Goal: Communication & Community: Share content

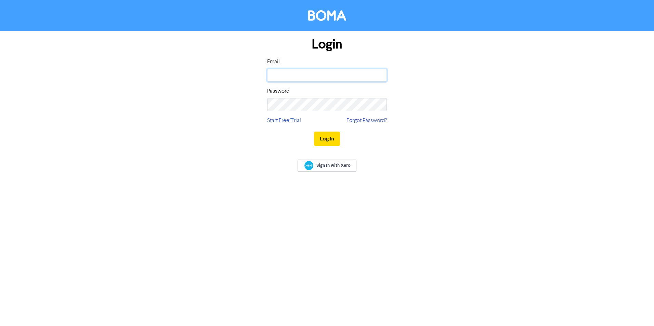
click at [317, 77] on input "email" at bounding box center [327, 75] width 120 height 13
type input "[EMAIL_ADDRESS][DOMAIN_NAME]"
click at [323, 143] on button "Log In" at bounding box center [327, 139] width 26 height 14
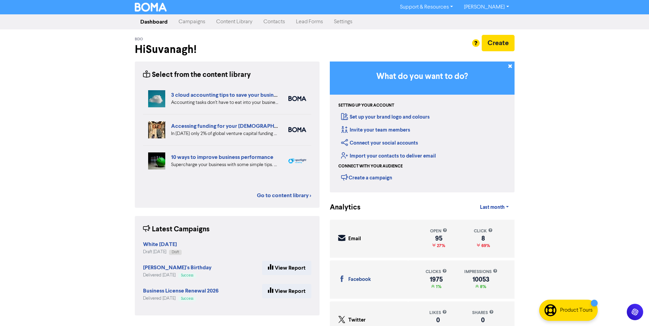
click at [187, 29] on nav "Dashboard Campaigns Content Library Contacts Lead Forms Settings" at bounding box center [324, 21] width 649 height 15
click at [187, 25] on link "Campaigns" at bounding box center [192, 22] width 38 height 14
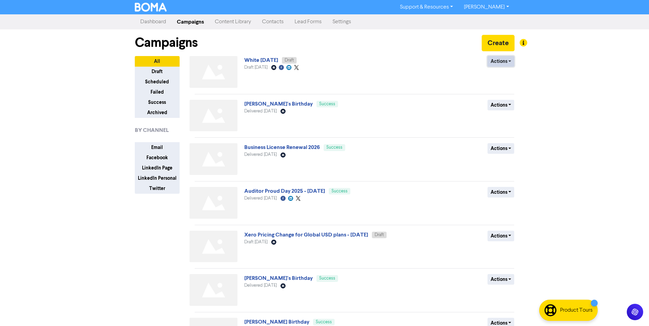
click at [497, 62] on button "Actions" at bounding box center [501, 61] width 27 height 11
click at [502, 98] on button "Rename" at bounding box center [515, 97] width 54 height 11
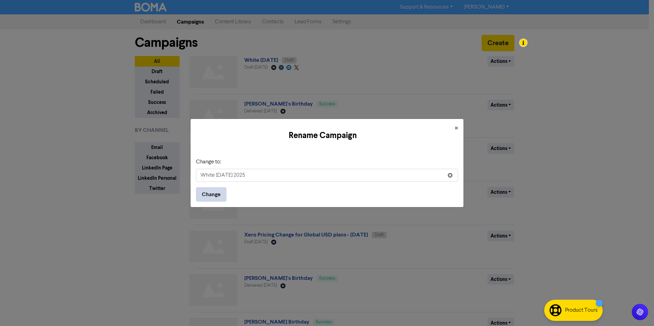
type input "White [DATE] 2025"
click at [215, 193] on button "Change" at bounding box center [211, 195] width 30 height 14
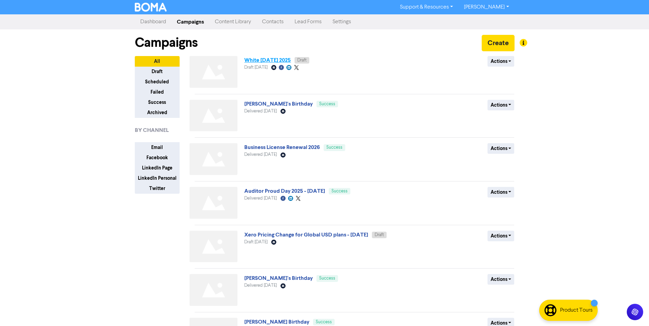
click at [275, 61] on link "White [DATE] 2025" at bounding box center [267, 60] width 47 height 7
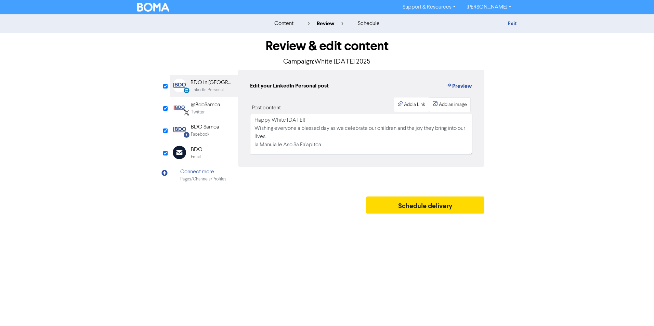
click at [450, 101] on div "Add an image" at bounding box center [450, 105] width 42 height 15
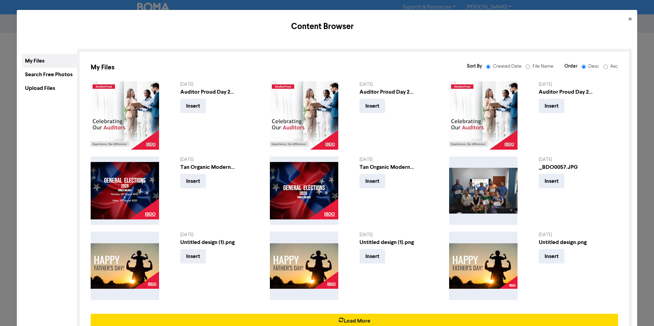
click at [45, 87] on div "Upload Files" at bounding box center [49, 88] width 55 height 14
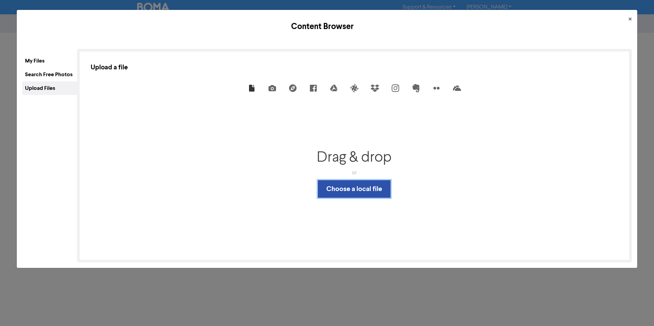
click at [345, 187] on button "Choose a local file" at bounding box center [354, 189] width 73 height 18
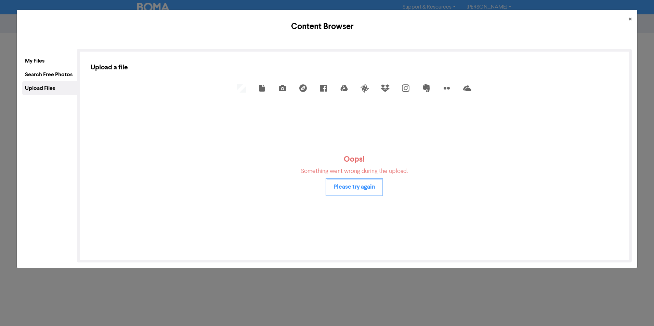
click at [370, 190] on button "Please try again" at bounding box center [354, 187] width 55 height 16
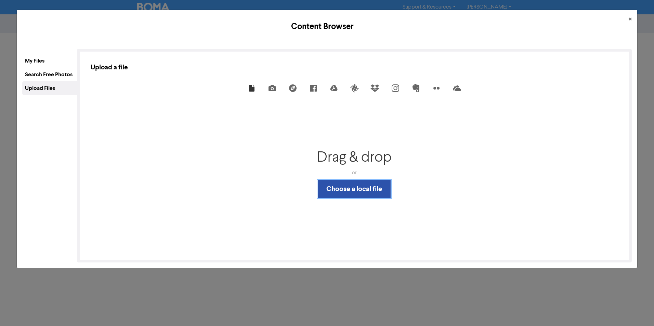
click at [370, 190] on button "Choose a local file" at bounding box center [354, 189] width 73 height 18
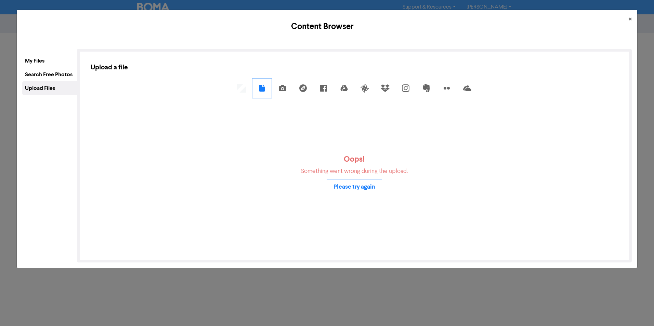
click at [257, 86] on icon at bounding box center [262, 88] width 11 height 11
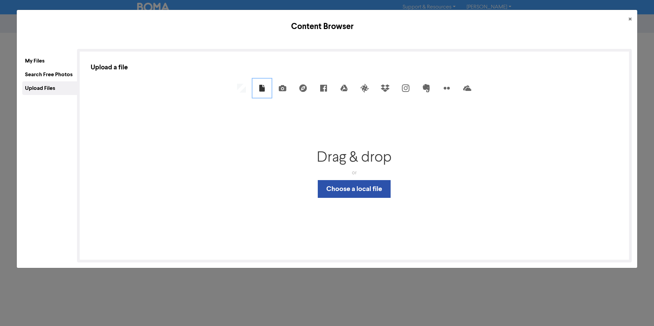
click at [257, 86] on icon at bounding box center [262, 88] width 11 height 11
click at [629, 17] on span "×" at bounding box center [630, 19] width 3 height 10
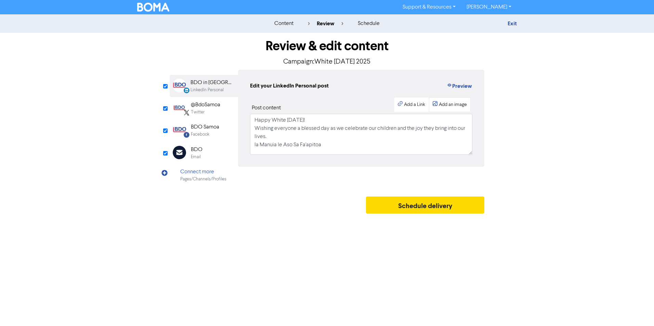
click at [459, 108] on div "Add an image" at bounding box center [453, 104] width 28 height 7
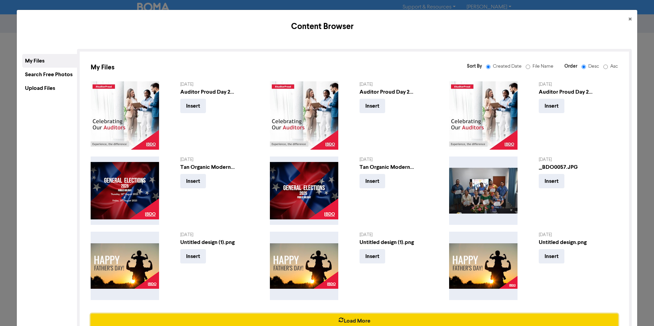
click at [334, 316] on button "Load More" at bounding box center [355, 321] width 528 height 14
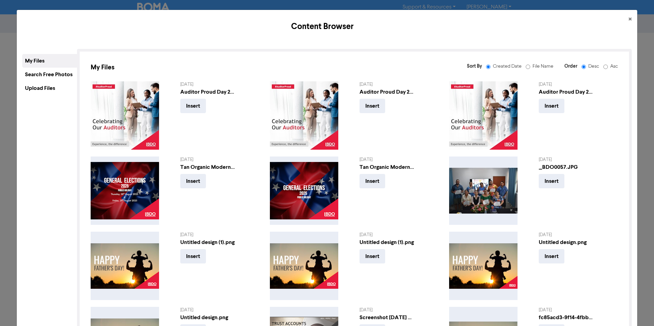
click at [36, 89] on div "Upload Files" at bounding box center [49, 88] width 55 height 14
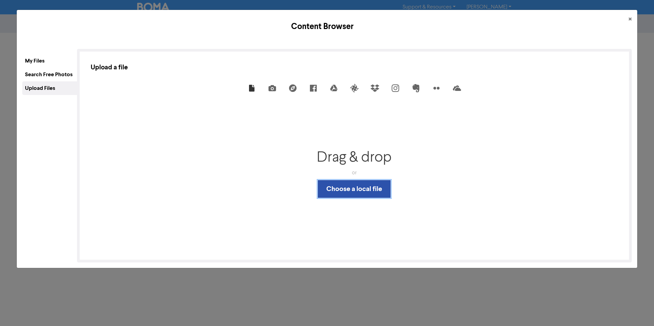
click at [349, 188] on button "Choose a local file" at bounding box center [354, 189] width 73 height 18
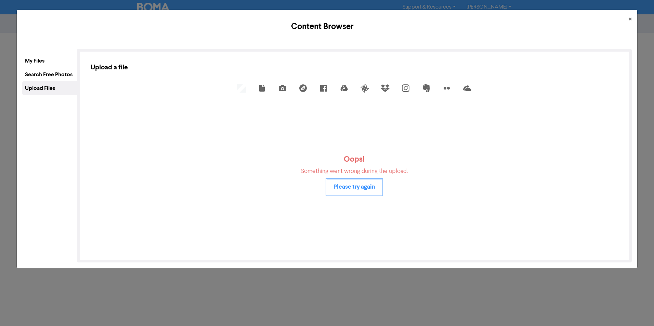
click at [361, 180] on button "Please try again" at bounding box center [354, 187] width 55 height 16
click at [628, 19] on button "×" at bounding box center [630, 19] width 14 height 19
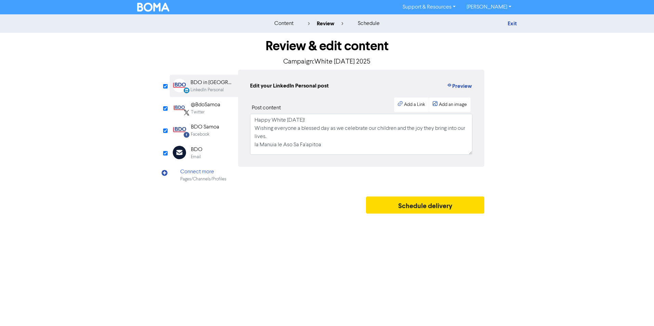
click at [206, 153] on div "Email Created with Sketch. BDO Email" at bounding box center [204, 153] width 68 height 22
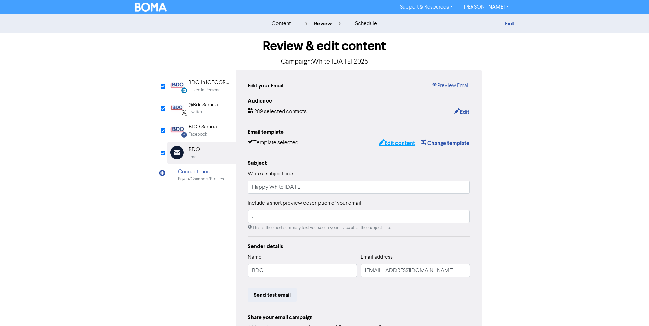
click at [401, 144] on button "Edit content" at bounding box center [397, 143] width 37 height 9
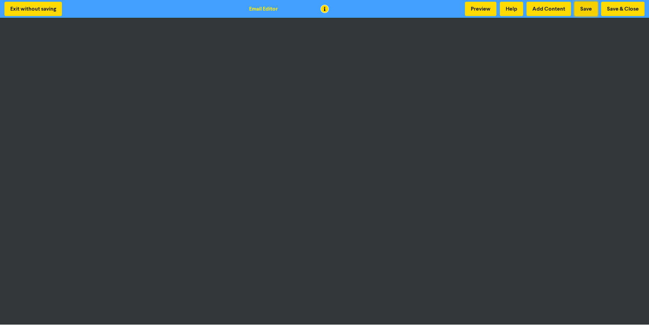
click at [586, 5] on button "Save" at bounding box center [586, 9] width 23 height 14
click at [478, 12] on button "Preview" at bounding box center [480, 9] width 31 height 14
click at [372, 11] on div "Exit without saving Email Editor Preview Help Add Content Save Save & Close" at bounding box center [324, 9] width 649 height 18
click at [615, 11] on button "Save & Close" at bounding box center [622, 9] width 43 height 14
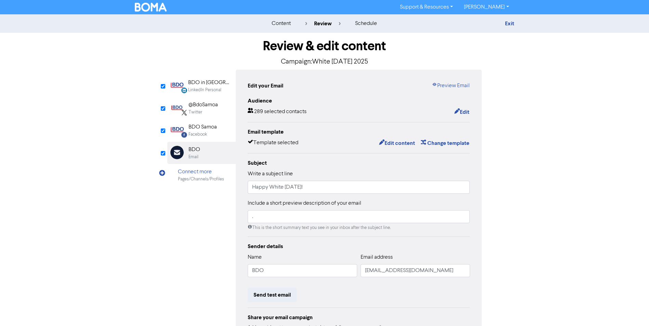
click at [206, 132] on div "Facebook" at bounding box center [198, 134] width 18 height 7
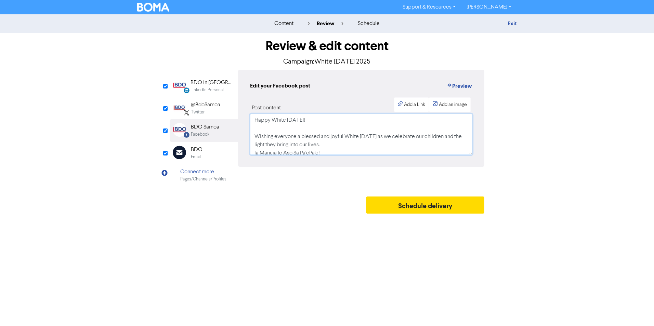
click at [411, 144] on textarea "Happy White [DATE]! Wishing everyone a blessed and joyful White [DATE] as we ce…" at bounding box center [361, 134] width 222 height 41
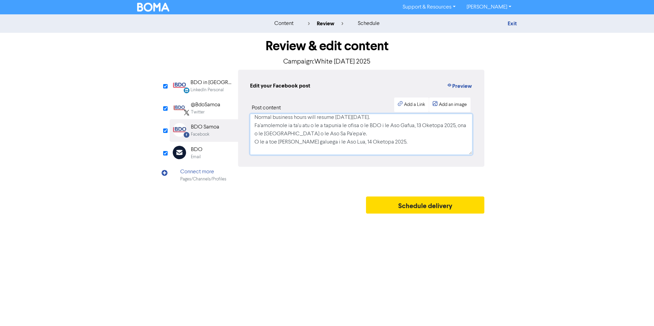
click at [411, 144] on textarea "Happy White [DATE]! Wishing everyone a blessed and joyful White [DATE] as we ce…" at bounding box center [361, 134] width 222 height 41
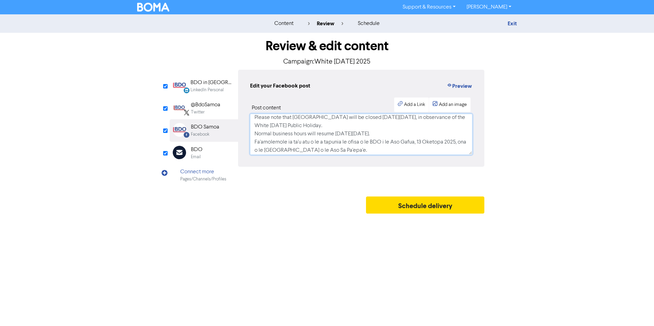
scroll to position [44, 0]
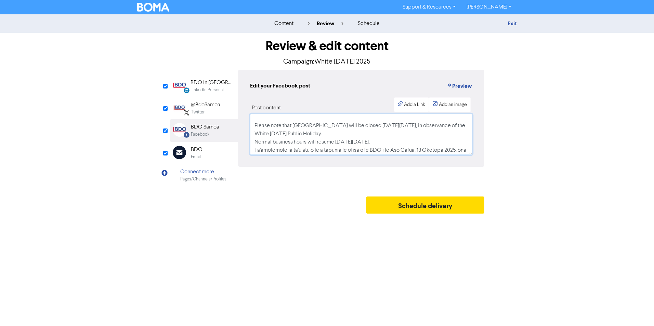
click at [407, 134] on textarea "Happy White [DATE]! Wishing everyone a blessed and joyful White [DATE] as we ce…" at bounding box center [361, 134] width 222 height 41
drag, startPoint x: 415, startPoint y: 142, endPoint x: 250, endPoint y: 129, distance: 165.4
click at [250, 129] on textarea "Happy White [DATE]! Wishing everyone a blessed and joyful White [DATE] as we ce…" at bounding box center [361, 134] width 222 height 41
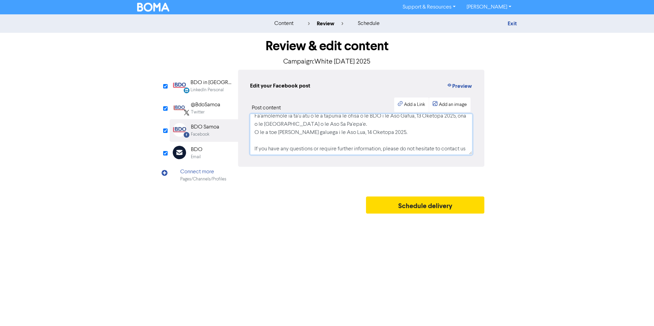
click at [414, 134] on textarea "Happy White [DATE]! Wishing everyone a blessed and joyful White [DATE] as we ce…" at bounding box center [361, 134] width 222 height 41
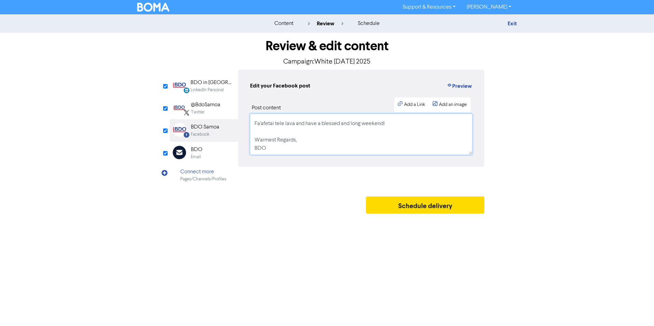
scroll to position [153, 0]
drag, startPoint x: 264, startPoint y: 123, endPoint x: 274, endPoint y: 160, distance: 39.1
click at [274, 160] on div "Edit your Facebook post Preview Post content Add a Link Add an image Happy Whit…" at bounding box center [361, 118] width 246 height 97
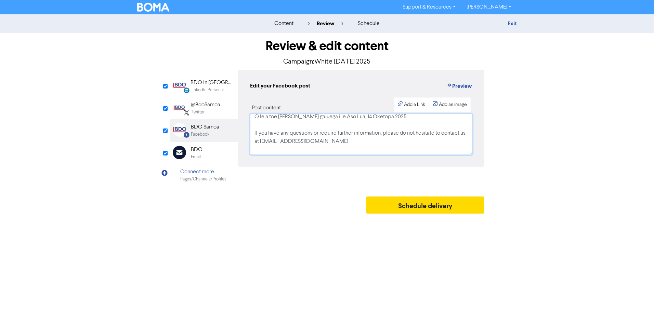
drag, startPoint x: 325, startPoint y: 143, endPoint x: 251, endPoint y: 131, distance: 75.3
click at [251, 131] on textarea "Happy White [DATE]! Wishing everyone a blessed and joyful White [DATE] as we ce…" at bounding box center [361, 134] width 222 height 41
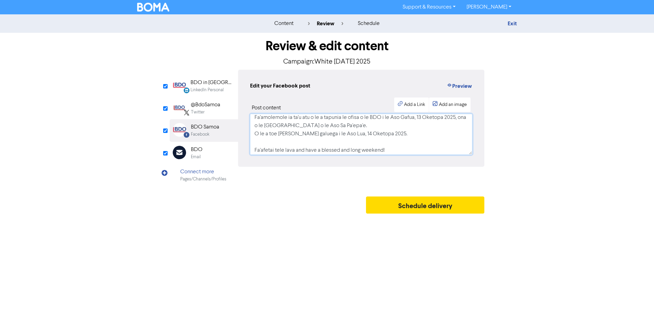
scroll to position [79, 0]
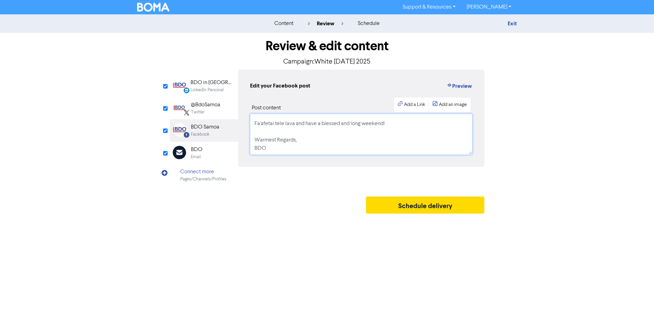
drag, startPoint x: 419, startPoint y: 133, endPoint x: 241, endPoint y: 123, distance: 178.3
click at [241, 123] on div "Edit your Facebook post Preview Post content Add a Link Add an image Happy Whit…" at bounding box center [361, 118] width 246 height 97
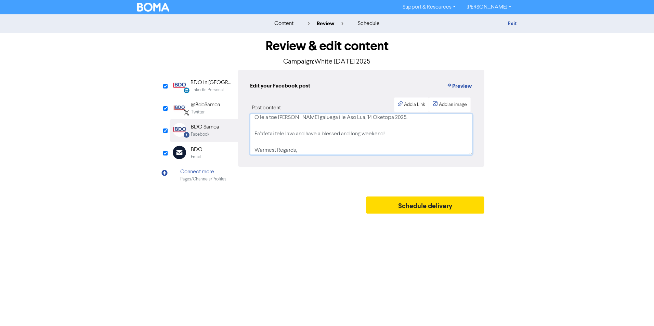
scroll to position [60, 0]
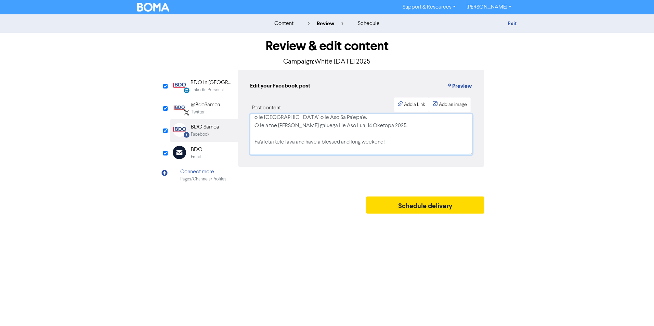
click at [355, 130] on textarea "Happy White [DATE]! Wishing everyone a blessed and joyful White [DATE] as we ce…" at bounding box center [361, 134] width 222 height 41
drag, startPoint x: 412, startPoint y: 127, endPoint x: 239, endPoint y: 128, distance: 173.5
click at [239, 128] on div "Edit your Facebook post Preview Post content Add a Link Add an image Happy Whit…" at bounding box center [361, 118] width 246 height 97
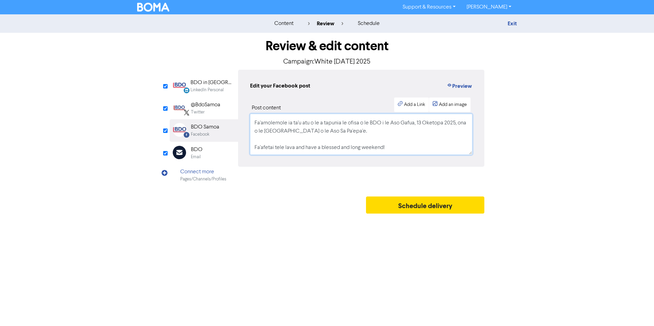
scroll to position [33, 0]
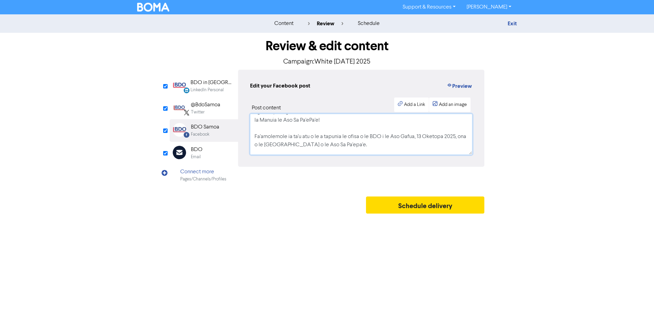
drag, startPoint x: 369, startPoint y: 145, endPoint x: 241, endPoint y: 134, distance: 129.1
click at [241, 134] on div "Edit your Facebook post Preview Post content Add a Link Add an image Happy Whit…" at bounding box center [361, 118] width 246 height 97
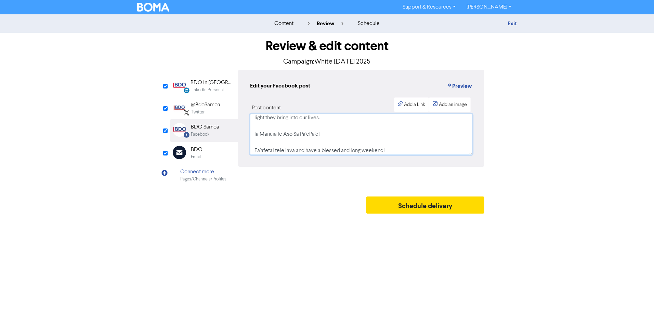
scroll to position [35, 0]
drag, startPoint x: 253, startPoint y: 143, endPoint x: 419, endPoint y: 142, distance: 166.3
click at [419, 142] on textarea "Happy White [DATE]! Wishing everyone a blessed and joyful White [DATE] as we ce…" at bounding box center [361, 134] width 222 height 41
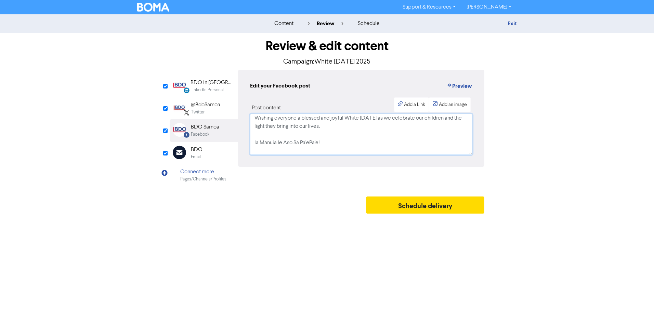
drag, startPoint x: 352, startPoint y: 152, endPoint x: 235, endPoint y: 140, distance: 117.2
click at [235, 140] on div "LinkedIn Personal Created with Sketch. BDO in [GEOGRAPHIC_DATA] LinkedIn Person…" at bounding box center [327, 128] width 315 height 117
click at [250, 136] on textarea "Happy White [DATE]! Wishing everyone a blessed and joyful White [DATE] as we ce…" at bounding box center [361, 134] width 222 height 41
click at [416, 145] on textarea "Happy White [DATE]! Wishing everyone a blessed and joyful White [DATE] as we ce…" at bounding box center [361, 134] width 222 height 41
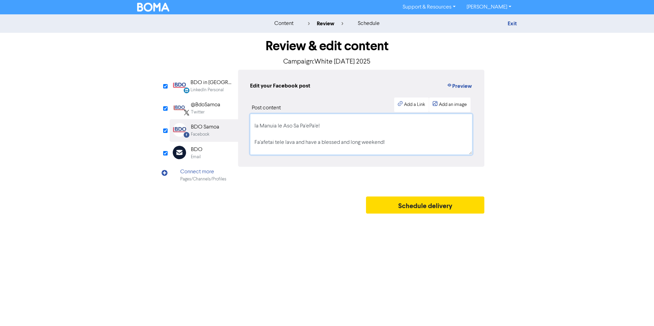
drag, startPoint x: 405, startPoint y: 141, endPoint x: 237, endPoint y: 144, distance: 167.7
click at [237, 144] on div "LinkedIn Personal Created with Sketch. BDO in [GEOGRAPHIC_DATA] LinkedIn Person…" at bounding box center [327, 128] width 315 height 117
click at [335, 167] on div "Edit your Facebook post Preview Post content Add a Link Add an image Happy Whit…" at bounding box center [361, 118] width 246 height 97
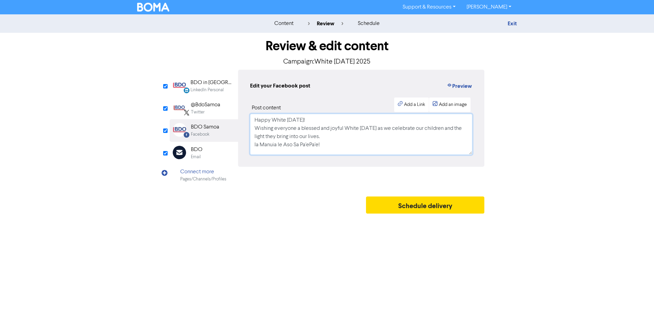
scroll to position [0, 0]
click at [315, 124] on textarea "Happy White [DATE]! Wishing everyone a blessed and joyful White [DATE] as we ce…" at bounding box center [361, 134] width 222 height 41
type textarea "Happy White [DATE]! Wishing everyone a blessed and joyful White [DATE] as we ce…"
click at [210, 107] on div "@BdoSamoa" at bounding box center [205, 105] width 29 height 8
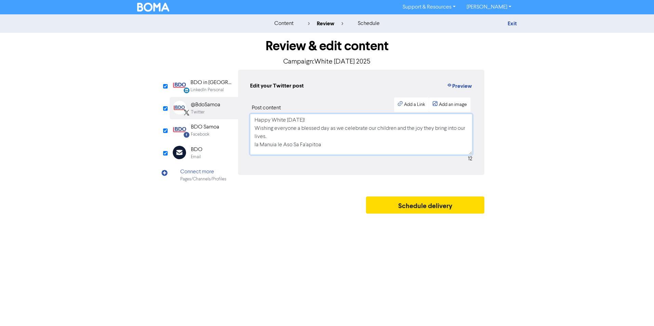
click at [320, 126] on textarea "Happy White [DATE]! Wishing everyone a blessed day as we celebrate our children…" at bounding box center [361, 134] width 222 height 41
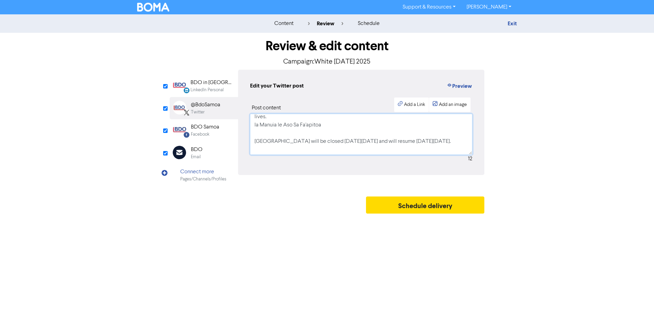
click at [253, 133] on textarea "Happy White [DATE]! Wishing everyone a blessed day as we celebrate our children…" at bounding box center [361, 134] width 222 height 41
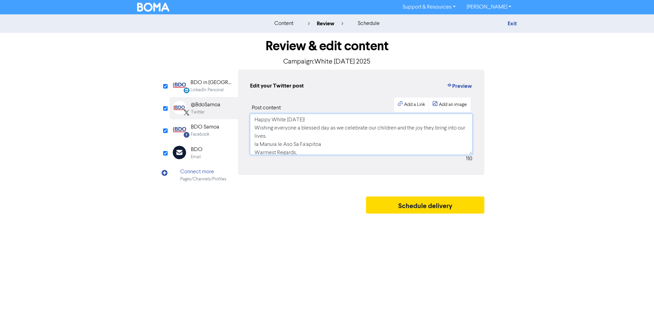
scroll to position [0, 0]
click at [211, 129] on div "BDO Samoa" at bounding box center [205, 127] width 28 height 8
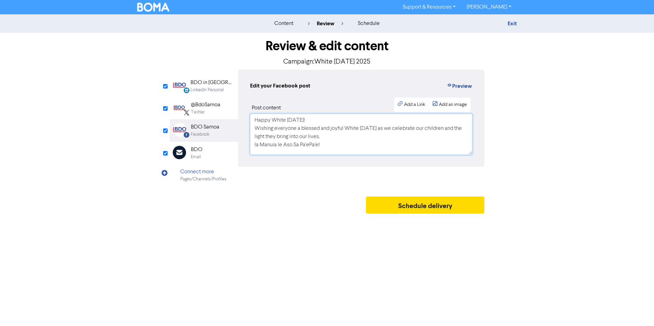
click at [293, 132] on textarea "Happy White [DATE]! Wishing everyone a blessed and joyful White [DATE] as we ce…" at bounding box center [361, 134] width 222 height 41
click at [210, 109] on div "@BdoSamoa" at bounding box center [205, 105] width 29 height 8
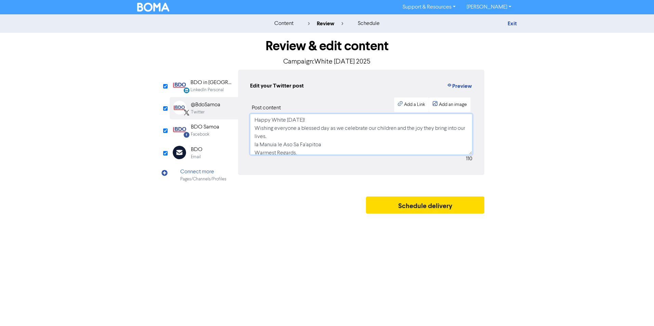
click at [297, 129] on textarea "Happy White [DATE]! Wishing everyone a blessed day as we celebrate our children…" at bounding box center [361, 134] width 222 height 41
paste textarea "and joyful White [DATE] as we celebrate our children and the light they bring i…"
type textarea "Happy White [DATE]! Wishing everyone a blessed and joyful White [DATE] as we ce…"
click at [210, 87] on div "LinkedIn Personal" at bounding box center [207, 90] width 33 height 7
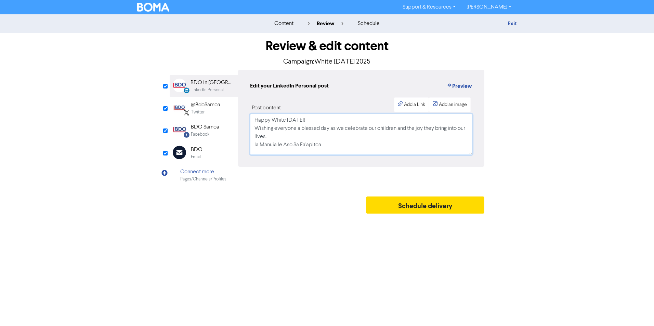
click at [269, 130] on textarea "Happy White [DATE]! Wishing everyone a blessed day as we celebrate our children…" at bounding box center [361, 134] width 222 height 41
click at [335, 131] on textarea "Happy White [DATE]! Wishing everyone a blessed day as we celebrate our children…" at bounding box center [361, 134] width 222 height 41
click at [208, 103] on div "@BdoSamoa" at bounding box center [205, 105] width 29 height 8
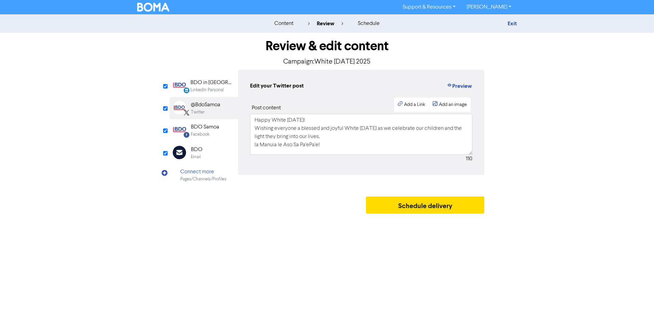
click at [195, 130] on div "BDO Samoa" at bounding box center [205, 127] width 28 height 8
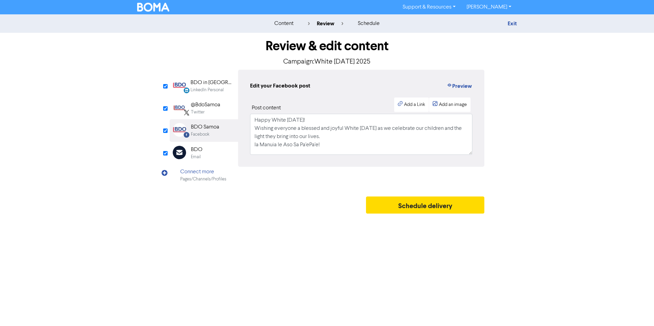
click at [204, 86] on div "BDO in [GEOGRAPHIC_DATA]" at bounding box center [213, 83] width 44 height 8
drag, startPoint x: 336, startPoint y: 148, endPoint x: 230, endPoint y: 147, distance: 105.7
click at [230, 147] on div "LinkedIn Personal Created with Sketch. BDO in [GEOGRAPHIC_DATA] LinkedIn Person…" at bounding box center [327, 128] width 315 height 117
click at [193, 127] on div "BDO Samoa" at bounding box center [205, 127] width 28 height 8
drag, startPoint x: 329, startPoint y: 147, endPoint x: 214, endPoint y: 149, distance: 115.3
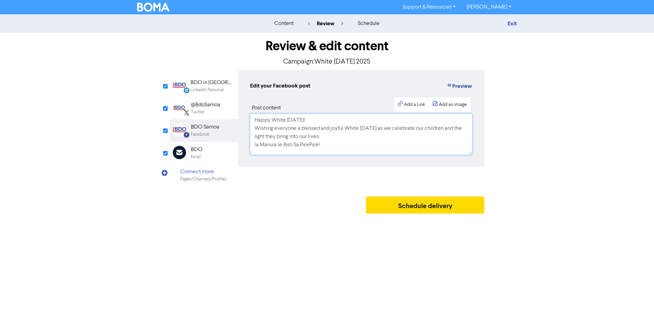
click at [214, 149] on div "LinkedIn Personal Created with Sketch. BDO in [GEOGRAPHIC_DATA] LinkedIn Person…" at bounding box center [327, 128] width 315 height 117
click at [309, 136] on textarea "Happy White [DATE]! Wishing everyone a blessed and joyful White [DATE] as we ce…" at bounding box center [361, 134] width 222 height 41
click at [205, 152] on div "Email Created with Sketch. BDO Email" at bounding box center [204, 153] width 68 height 22
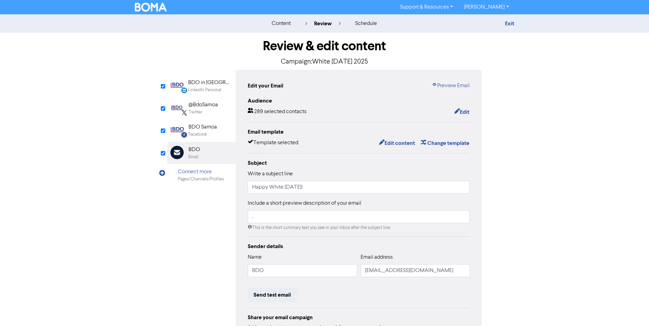
click at [207, 90] on div "LinkedIn Personal" at bounding box center [204, 90] width 33 height 7
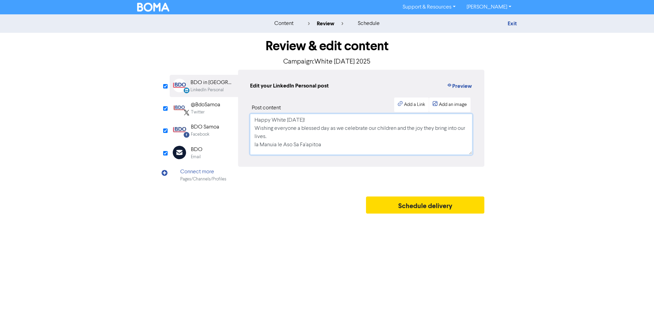
click at [329, 118] on textarea "Happy White [DATE]! Wishing everyone a blessed day as we celebrate our children…" at bounding box center [361, 134] width 222 height 41
drag, startPoint x: 312, startPoint y: 119, endPoint x: 193, endPoint y: 116, distance: 119.1
click at [193, 116] on div "LinkedIn Personal Created with Sketch. BDO in [GEOGRAPHIC_DATA] LinkedIn Person…" at bounding box center [327, 128] width 315 height 117
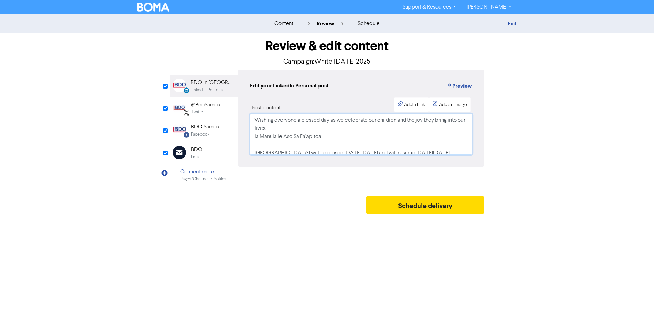
click at [327, 129] on textarea "Wishing everyone a blessed day as we celebrate our children and the joy they br…" at bounding box center [361, 134] width 222 height 41
paste textarea "Happy White [DATE]!"
click at [254, 145] on textarea "Wishing everyone a blessed day as we celebrate our children and the joy they br…" at bounding box center [361, 134] width 222 height 41
type textarea "Wishing everyone a blessed day as we celebrate our children and the joy they br…"
drag, startPoint x: 398, startPoint y: 140, endPoint x: 308, endPoint y: 142, distance: 89.7
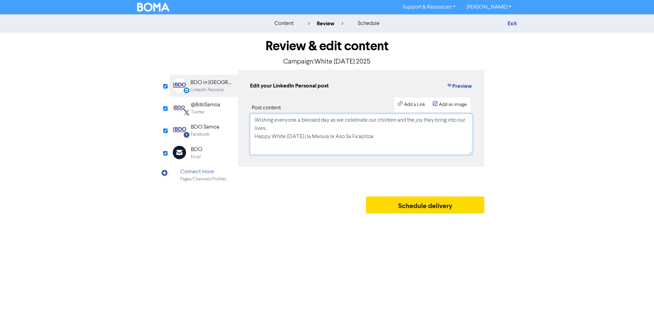
click at [308, 142] on textarea "Wishing everyone a blessed day as we celebrate our children and the joy they br…" at bounding box center [361, 134] width 222 height 41
click at [201, 109] on div "Twitter" at bounding box center [198, 112] width 14 height 7
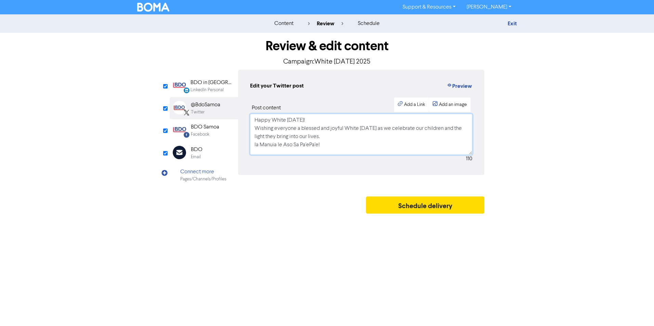
click at [329, 137] on textarea "Happy White [DATE]! Wishing everyone a blessed and joyful White [DATE] as we ce…" at bounding box center [361, 134] width 222 height 41
click at [217, 90] on div "LinkedIn Personal" at bounding box center [207, 90] width 33 height 7
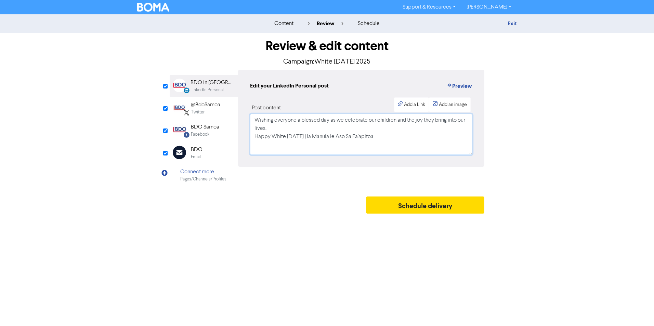
click at [308, 129] on textarea "Wishing everyone a blessed day as we celebrate our children and the joy they br…" at bounding box center [361, 134] width 222 height 41
click at [223, 112] on div "@BdoSamoa Twitter" at bounding box center [204, 108] width 68 height 22
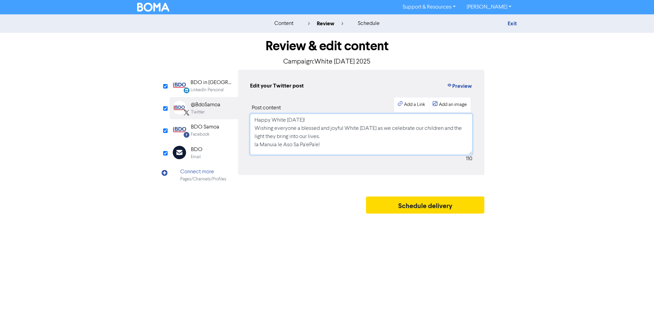
paste textarea "Wishing everyone a blessed day as we celebrate our children and the joy they br…"
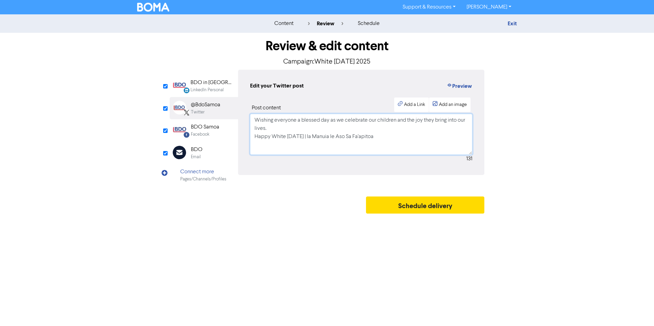
type textarea "Wishing everyone a blessed day as we celebrate our children and the joy they br…"
click at [195, 126] on div "BDO Samoa" at bounding box center [205, 127] width 28 height 8
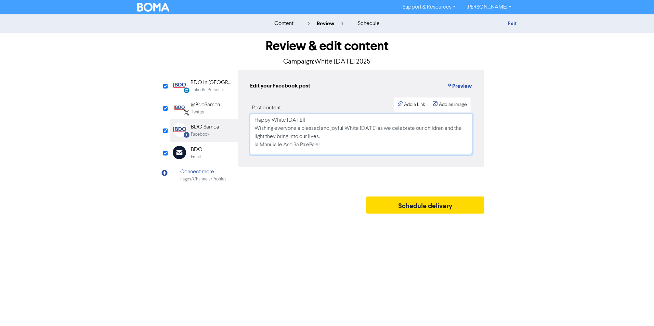
click at [344, 142] on textarea "Happy White [DATE]! Wishing everyone a blessed and joyful White [DATE] as we ce…" at bounding box center [361, 134] width 222 height 41
paste textarea "Wishing everyone a blessed day as we celebrate our children and the joy they br…"
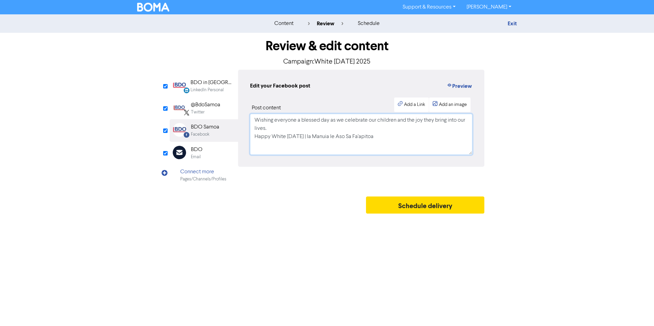
click at [321, 134] on textarea "Wishing everyone a blessed day as we celebrate our children and the joy they br…" at bounding box center [361, 134] width 222 height 41
click at [305, 131] on textarea "Wishing everyone a blessed day as we celebrate our children and the joy they br…" at bounding box center [361, 134] width 222 height 41
click at [307, 142] on textarea "Wishing everyone a blessed day as we celebrate our children and the joy they br…" at bounding box center [361, 134] width 222 height 41
click at [469, 85] on button "Preview" at bounding box center [460, 86] width 26 height 9
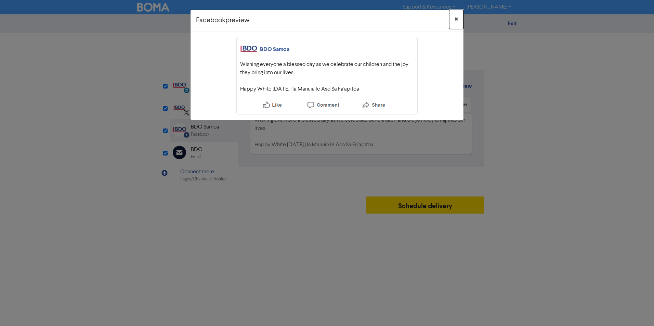
click at [458, 21] on button "×" at bounding box center [456, 19] width 14 height 19
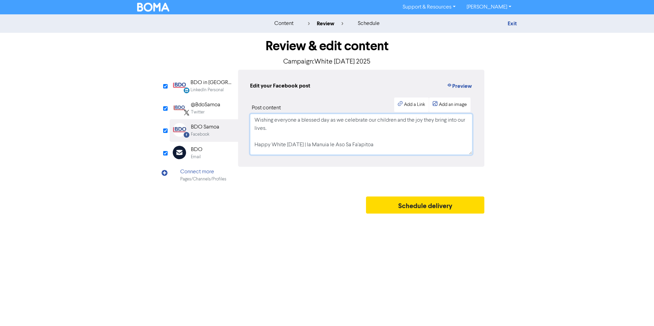
click at [339, 142] on textarea "Wishing everyone a blessed day as we celebrate our children and the joy they br…" at bounding box center [361, 134] width 222 height 41
drag, startPoint x: 379, startPoint y: 144, endPoint x: 150, endPoint y: 146, distance: 229.6
click at [150, 146] on div "Review & edit content Campaign: White [DATE] 2025 LinkedIn Personal Created wit…" at bounding box center [327, 125] width 390 height 184
paste textarea "Happy White [DATE] | Ia Manuia le Aso Sa Fa'apitoa"
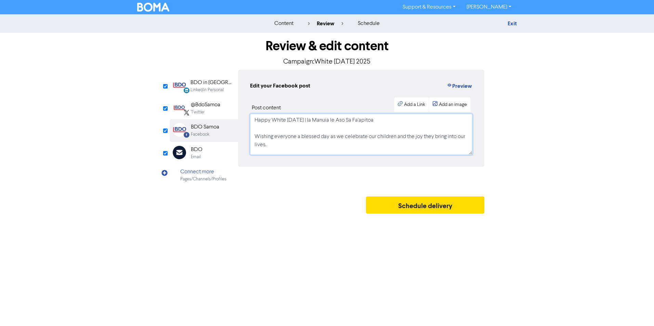
click at [309, 143] on textarea "Happy White [DATE] | Ia Manuia le Aso Sa Fa'apitoa Wishing everyone a blessed d…" at bounding box center [361, 134] width 222 height 41
click at [474, 87] on div "Edit your Facebook post Preview Post content Add a Link Add an image Happy Whit…" at bounding box center [361, 118] width 246 height 97
click at [471, 88] on button "Preview" at bounding box center [460, 86] width 26 height 9
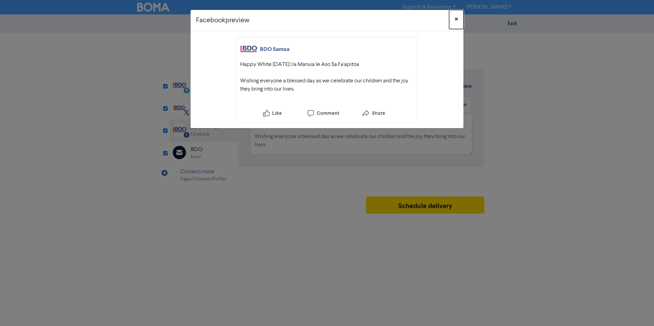
click at [457, 16] on span "×" at bounding box center [456, 19] width 3 height 10
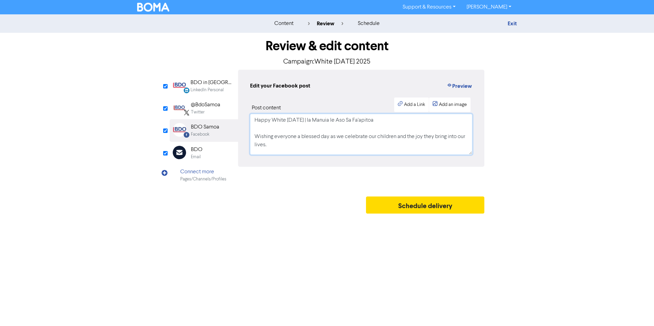
click at [265, 148] on textarea "Happy White [DATE] | Ia Manuia le Aso Sa Fa'apitoa Wishing everyone a blessed d…" at bounding box center [361, 134] width 222 height 41
type textarea "Happy White [DATE] | Ia Manuia le Aso Sa Fa'apitoa Wishing everyone a blessed d…"
click at [199, 105] on div "@BdoSamoa" at bounding box center [205, 105] width 29 height 8
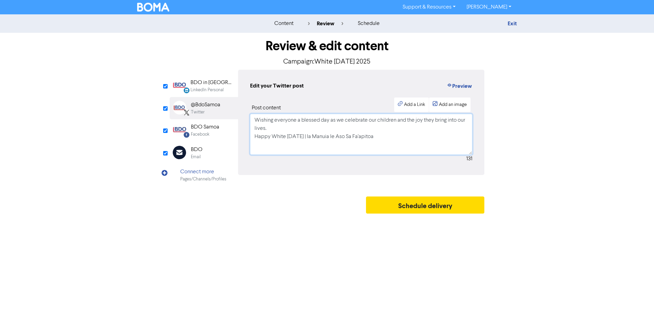
click at [304, 135] on textarea "Wishing everyone a blessed day as we celebrate our children and the joy they br…" at bounding box center [361, 134] width 222 height 41
paste textarea "Happy White [DATE] | Ia Manuia le Aso Sa Fa'apitoa Wishing everyone a blessed d…"
type textarea "Happy White [DATE] | Ia Manuia le Aso Sa Fa'apitoa Wishing everyone a blessed d…"
click at [208, 134] on div "Facebook" at bounding box center [200, 134] width 18 height 7
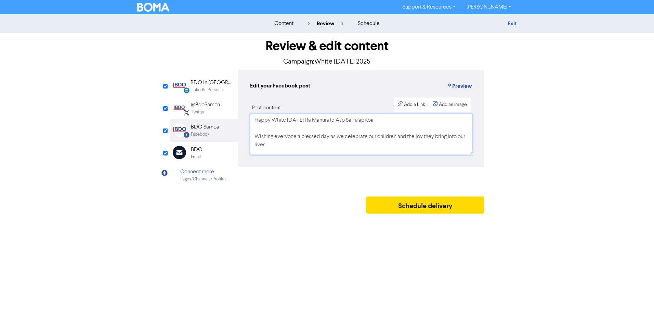
click at [291, 134] on textarea "Happy White [DATE] | Ia Manuia le Aso Sa Fa'apitoa Wishing everyone a blessed d…" at bounding box center [361, 134] width 222 height 41
click at [213, 87] on div "BDO in [GEOGRAPHIC_DATA]" at bounding box center [213, 83] width 44 height 8
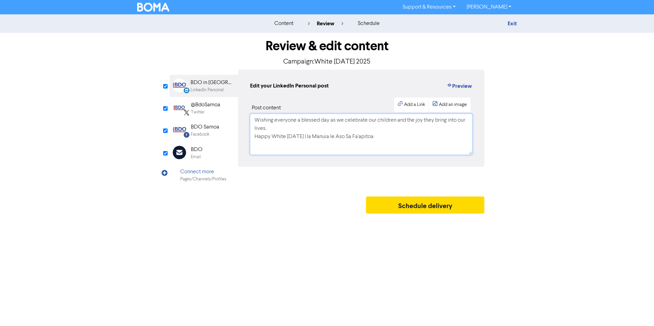
click at [279, 131] on textarea "Wishing everyone a blessed day as we celebrate our children and the joy they br…" at bounding box center [361, 134] width 222 height 41
paste textarea "Happy White [DATE] | Ia Manuia le Aso Sa Fa'apitoa Wishing everyone a blessed d…"
type textarea "Happy White [DATE] | Ia Manuia le Aso Sa Fa'apitoa Wishing everyone a blessed d…"
click at [283, 175] on div "Edit your LinkedIn Personal post Preview Post content Add a Link Add an image H…" at bounding box center [361, 128] width 246 height 117
click at [203, 148] on div "Email Created with Sketch. BDO Email" at bounding box center [204, 153] width 68 height 22
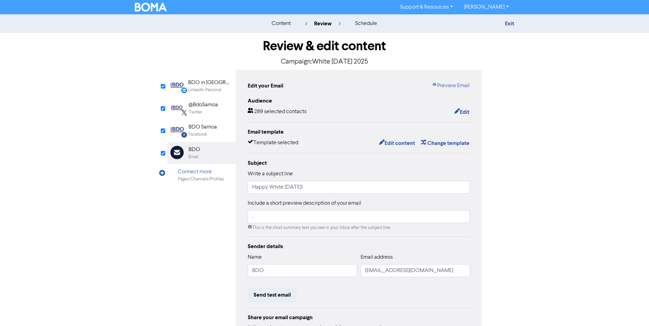
click at [205, 85] on div "BDO in [GEOGRAPHIC_DATA]" at bounding box center [210, 83] width 44 height 8
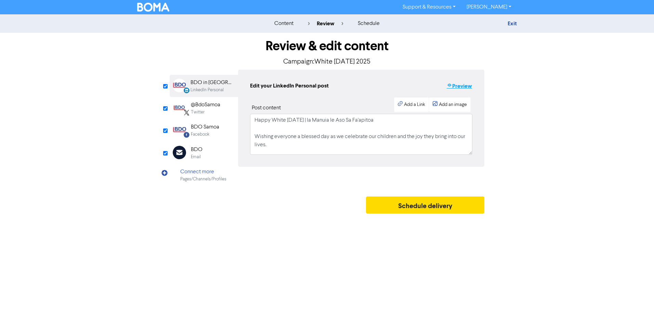
click at [463, 86] on button "Preview" at bounding box center [460, 86] width 26 height 9
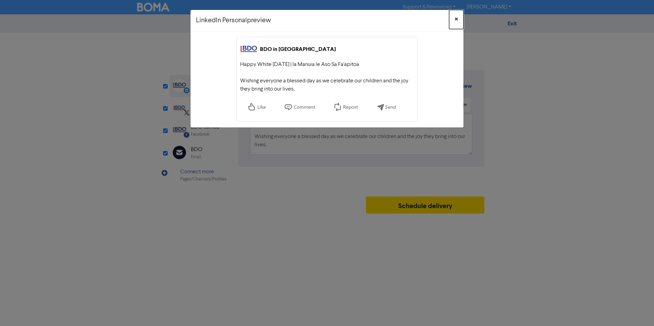
click at [456, 17] on span "×" at bounding box center [456, 19] width 3 height 10
